Goal: Navigation & Orientation: Find specific page/section

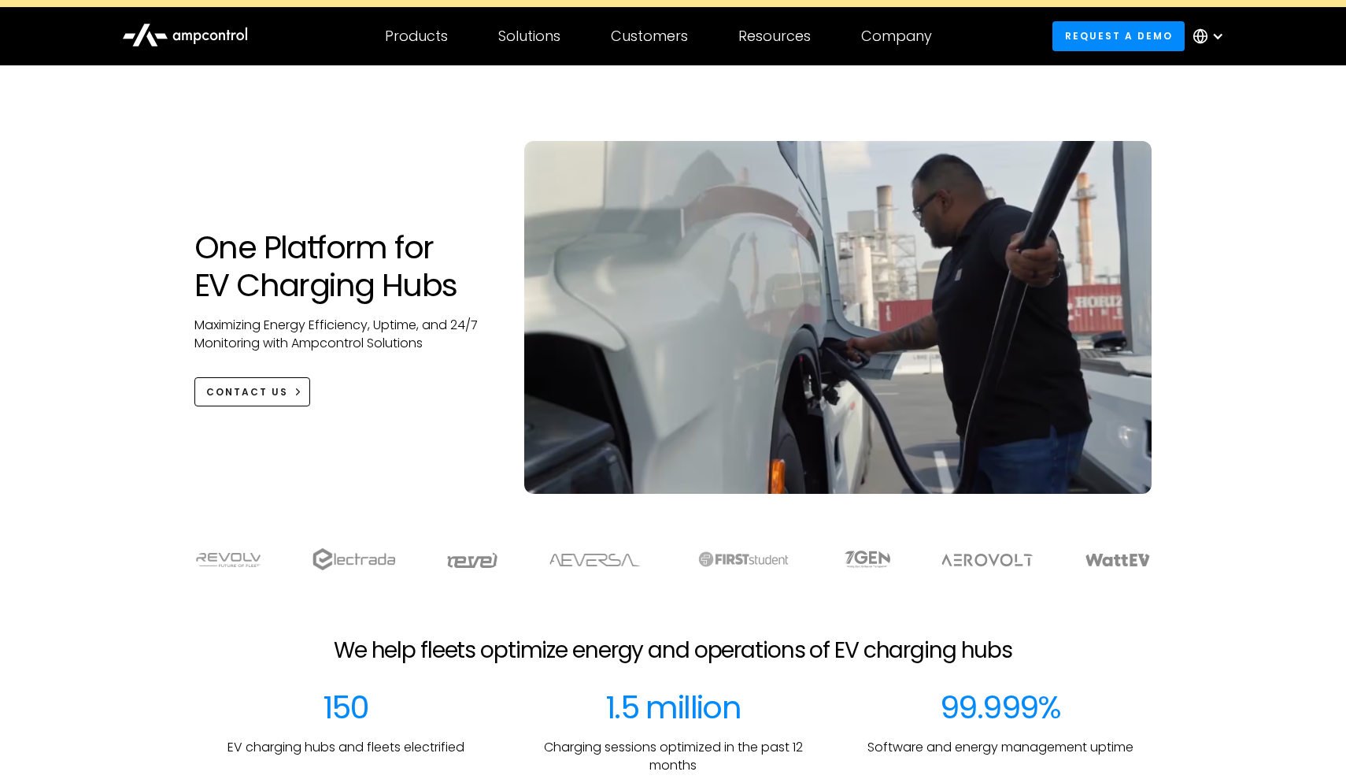
scroll to position [25, 0]
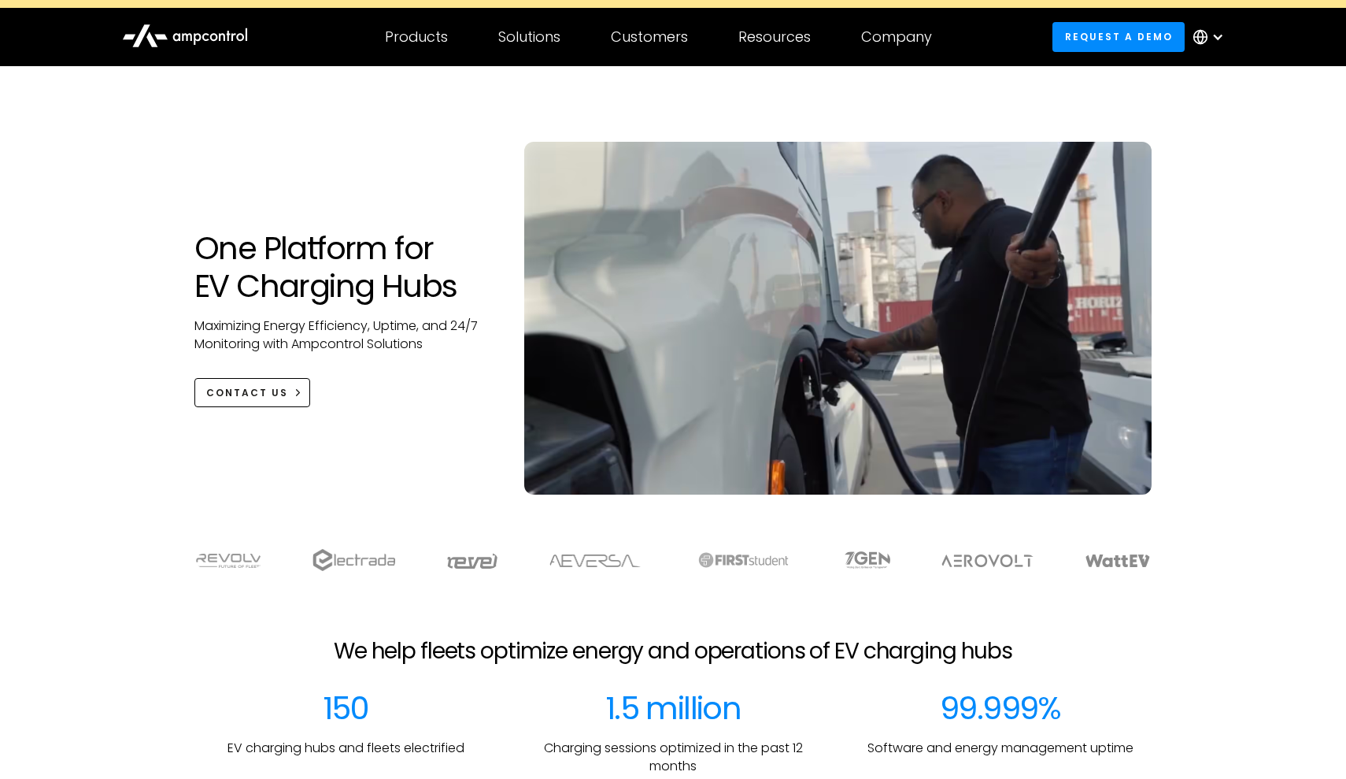
click at [1112, 561] on img at bounding box center [1118, 560] width 66 height 13
click at [1153, 565] on div at bounding box center [673, 559] width 1102 height 23
click at [1133, 565] on img at bounding box center [1118, 560] width 66 height 13
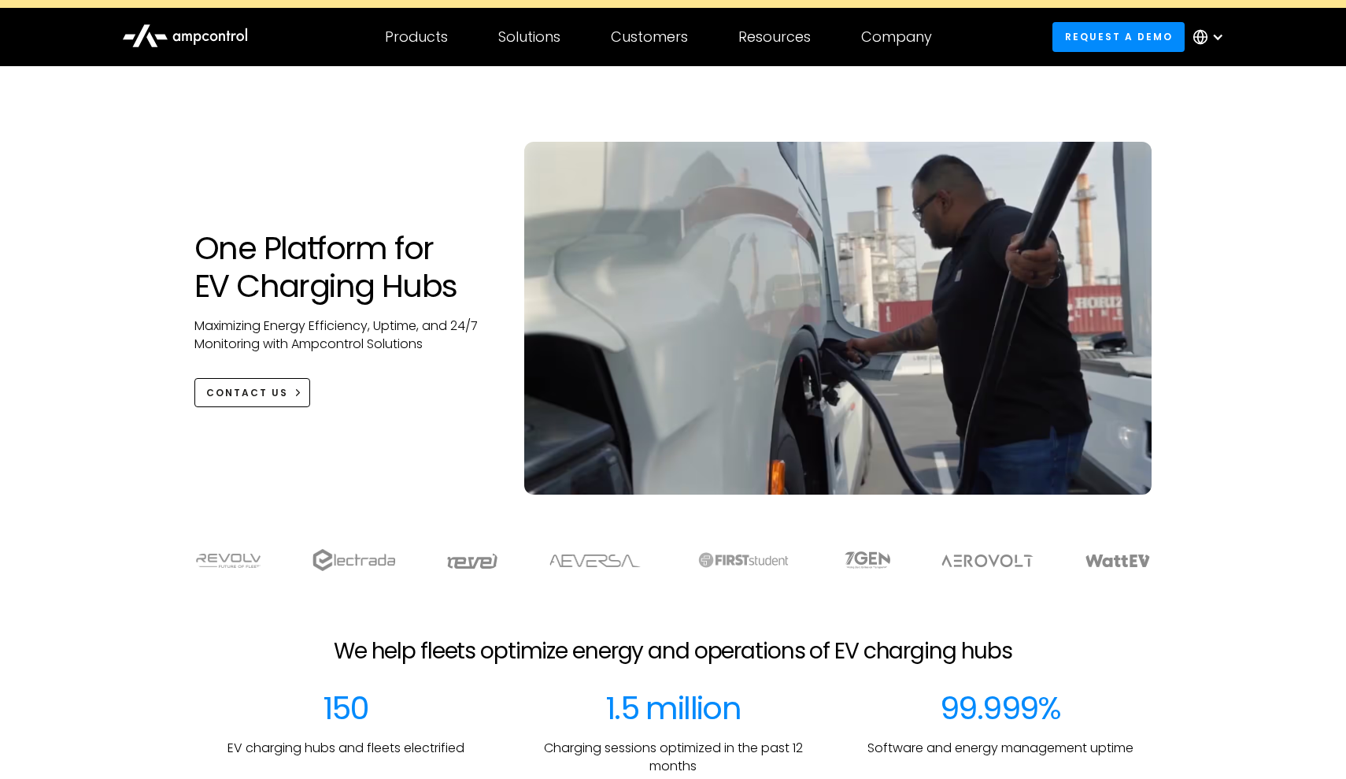
click at [1133, 565] on img at bounding box center [1118, 560] width 66 height 13
click at [1211, 39] on div at bounding box center [1212, 36] width 55 height 47
click at [1109, 76] on div at bounding box center [672, 91] width 957 height 50
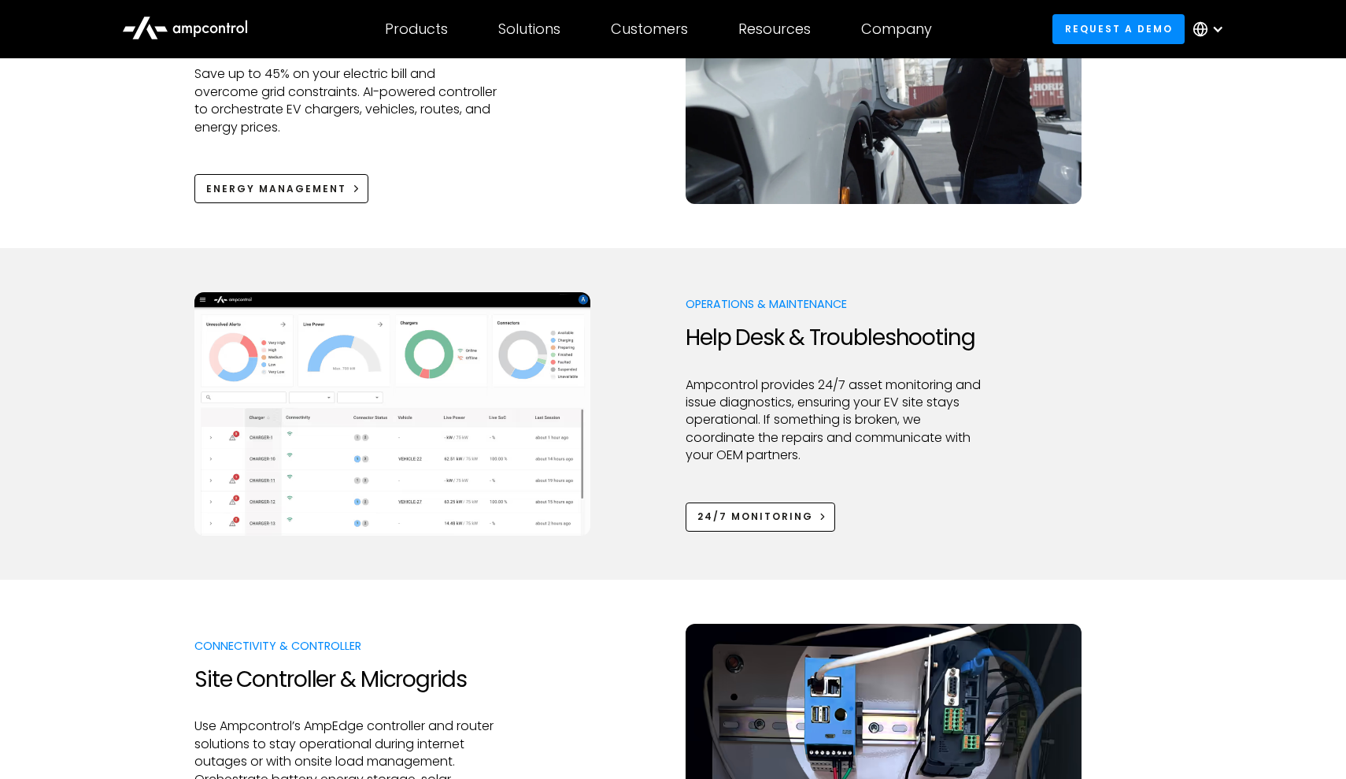
scroll to position [1243, 0]
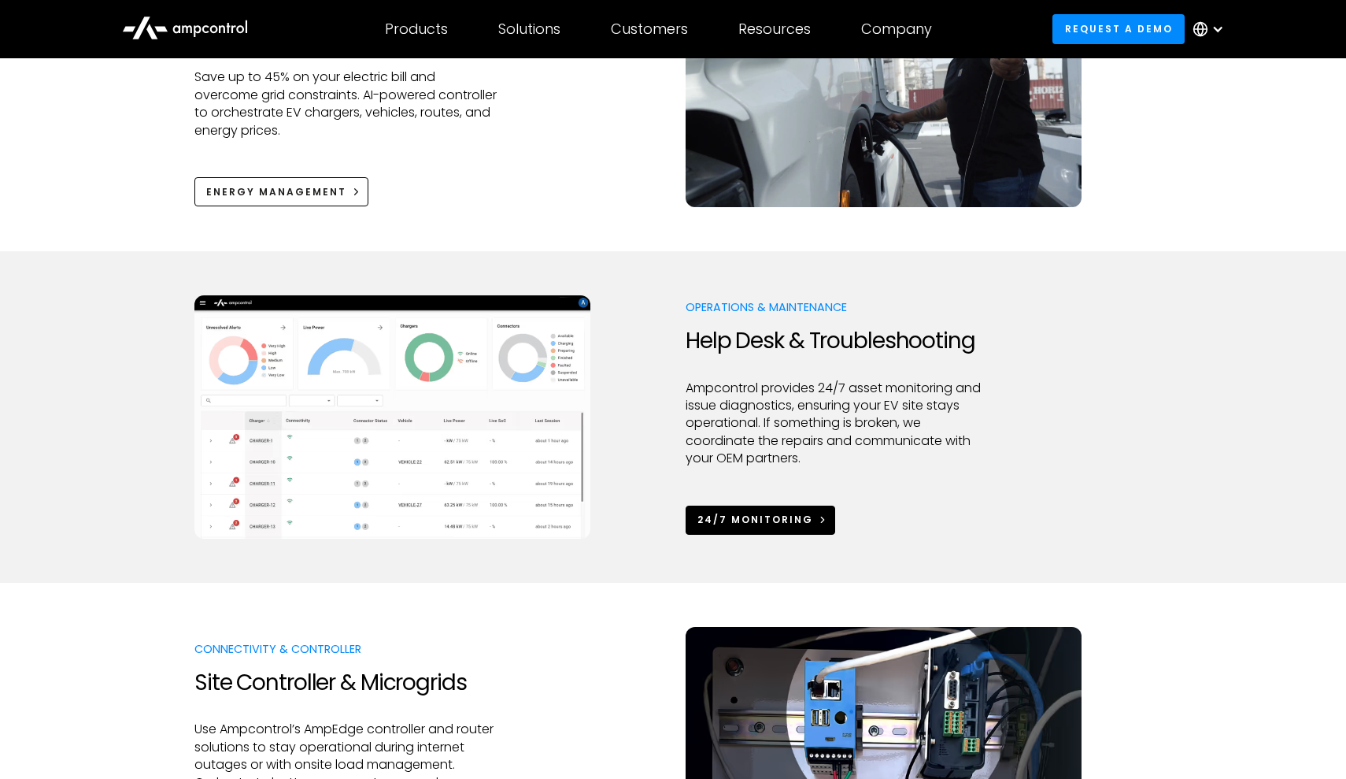
click at [761, 524] on div "24/7 Monitoring" at bounding box center [756, 520] width 116 height 14
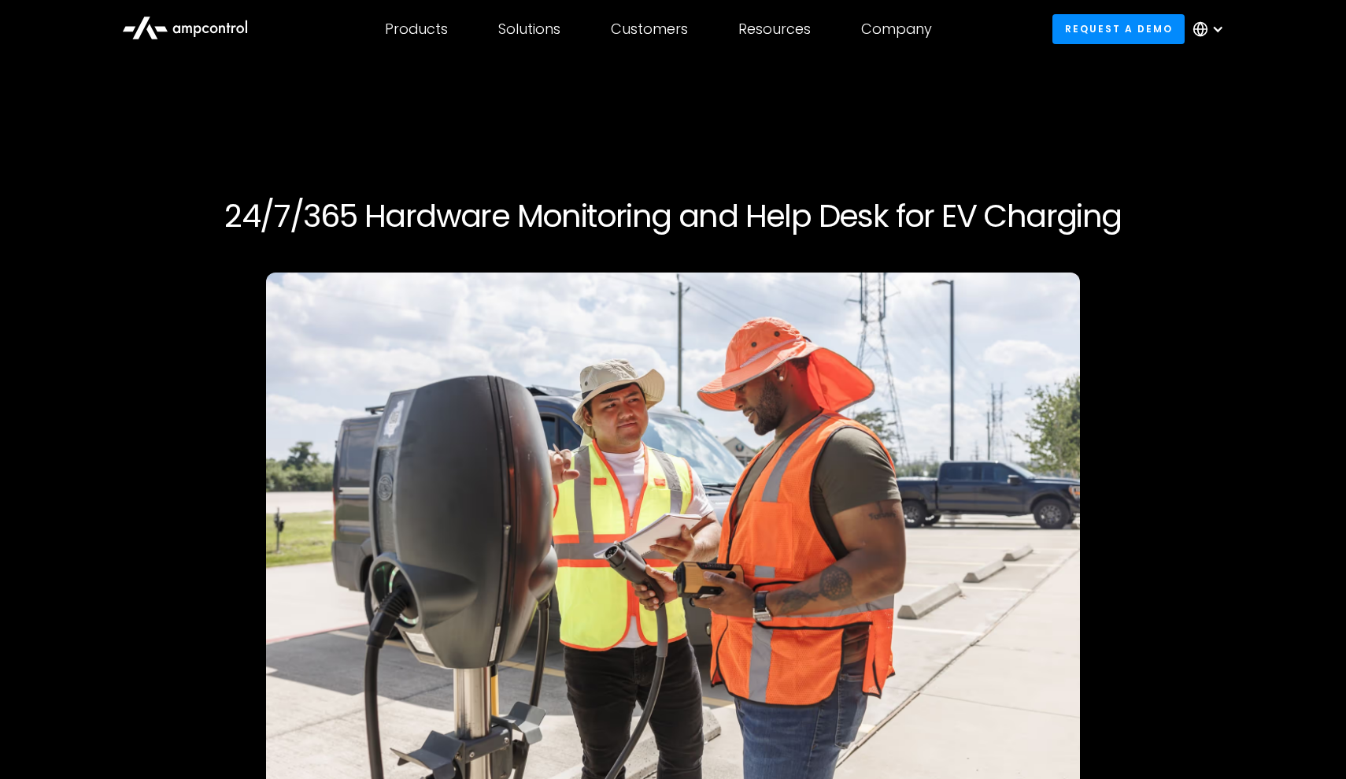
click at [235, 33] on icon at bounding box center [185, 27] width 126 height 38
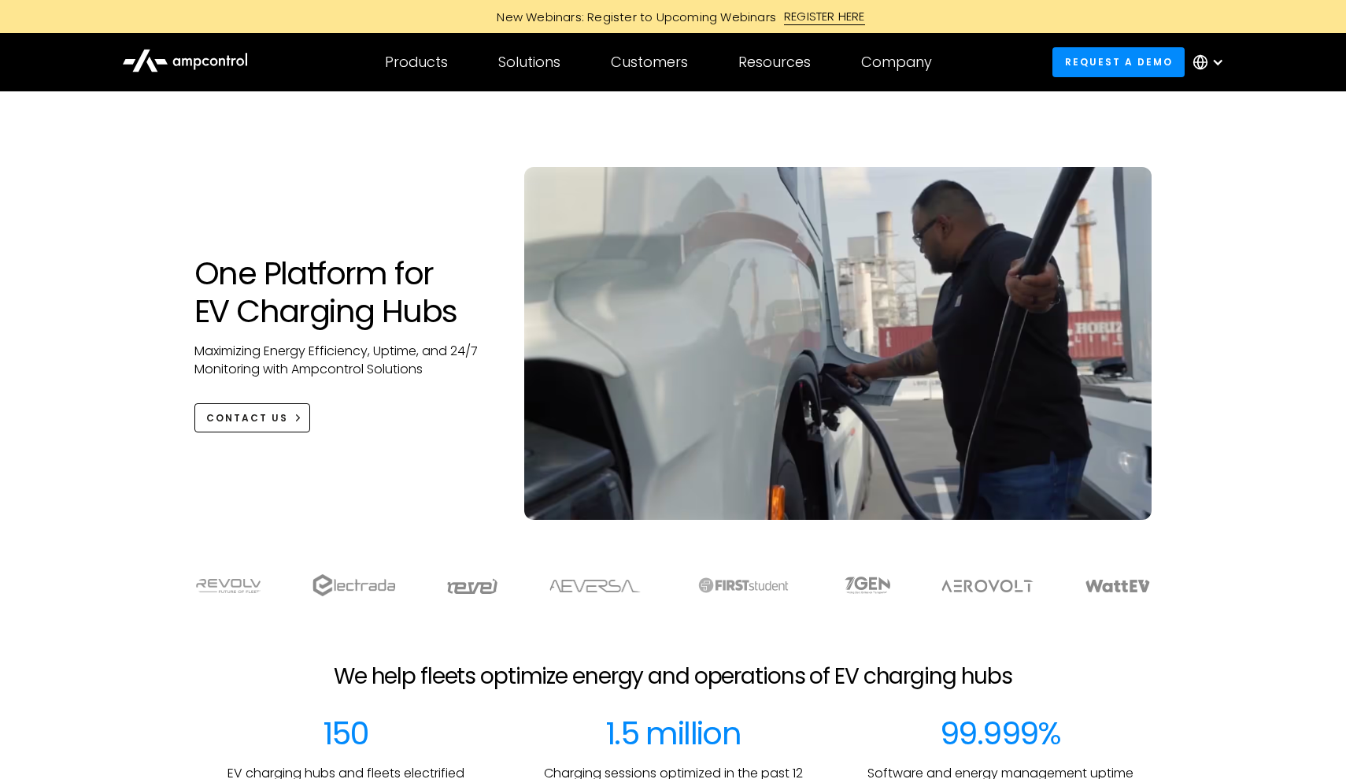
click at [216, 69] on icon at bounding box center [185, 59] width 126 height 37
